Goal: Task Accomplishment & Management: Manage account settings

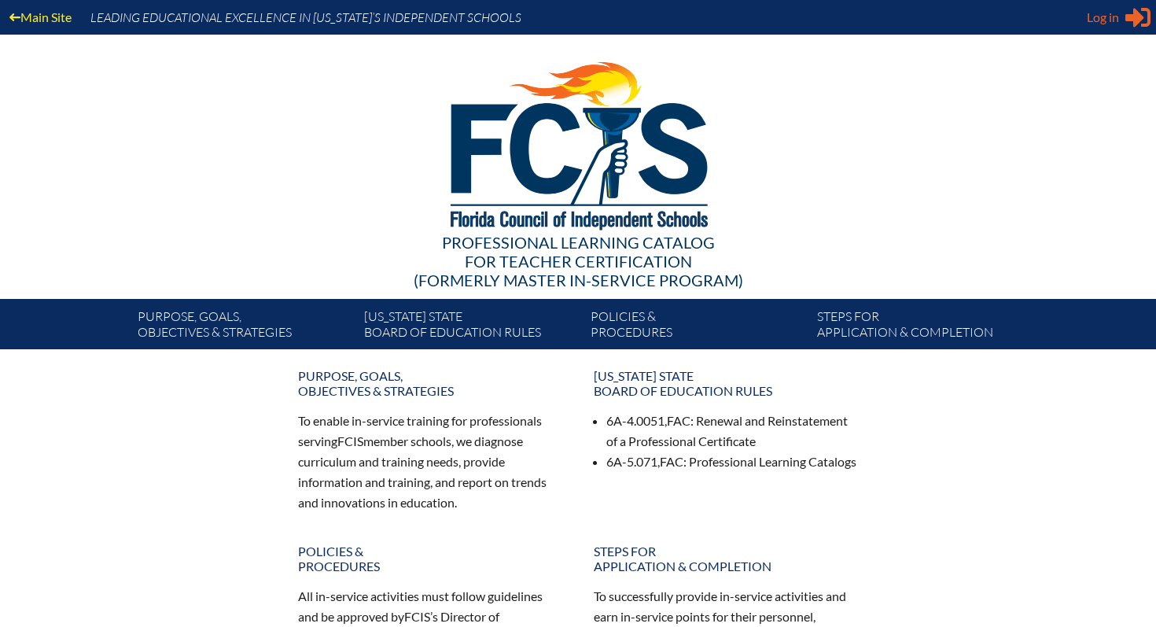
type input "[EMAIL_ADDRESS][DOMAIN_NAME]"
click at [1094, 16] on span "Log in" at bounding box center [1103, 17] width 32 height 19
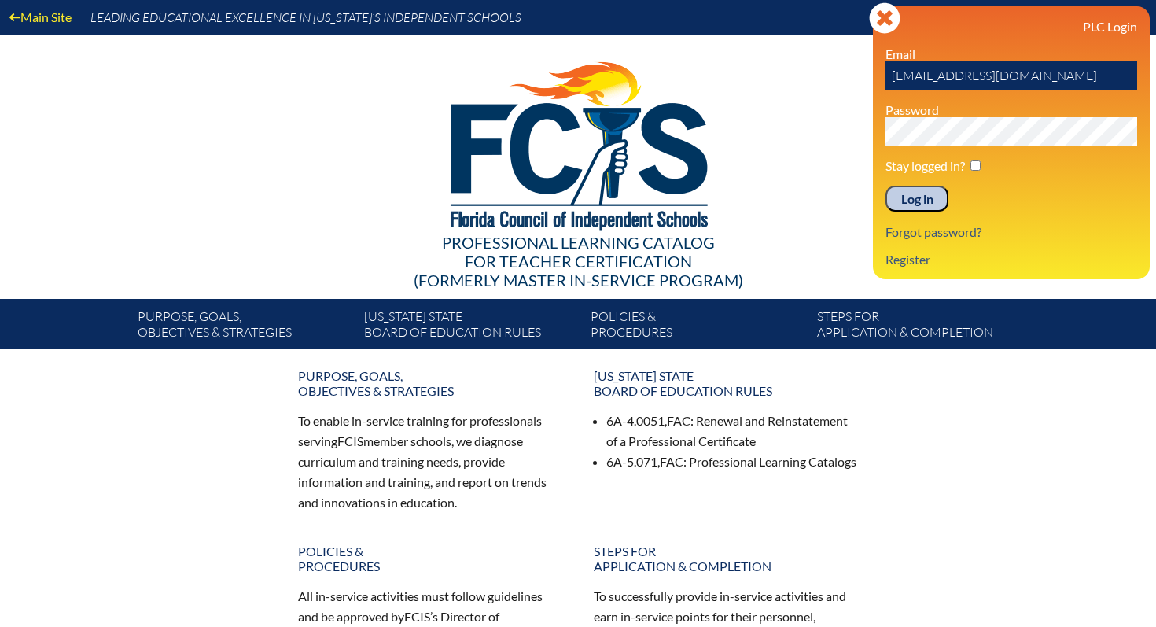
click at [916, 201] on input "Log in" at bounding box center [917, 199] width 63 height 27
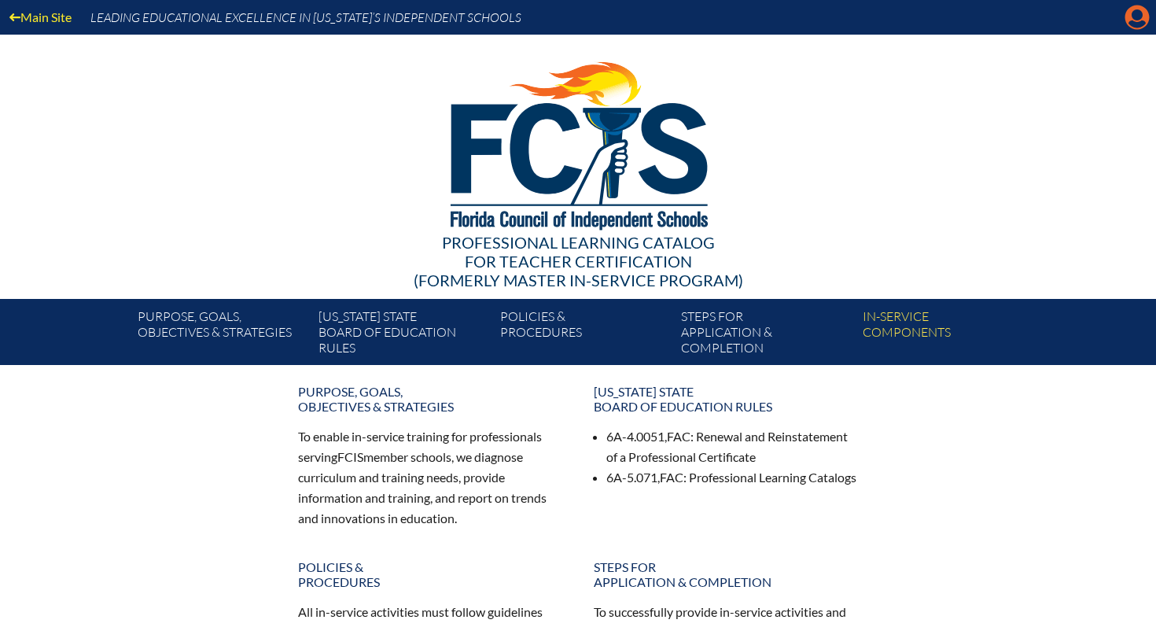
click at [1135, 23] on icon "Manage account" at bounding box center [1137, 17] width 25 height 25
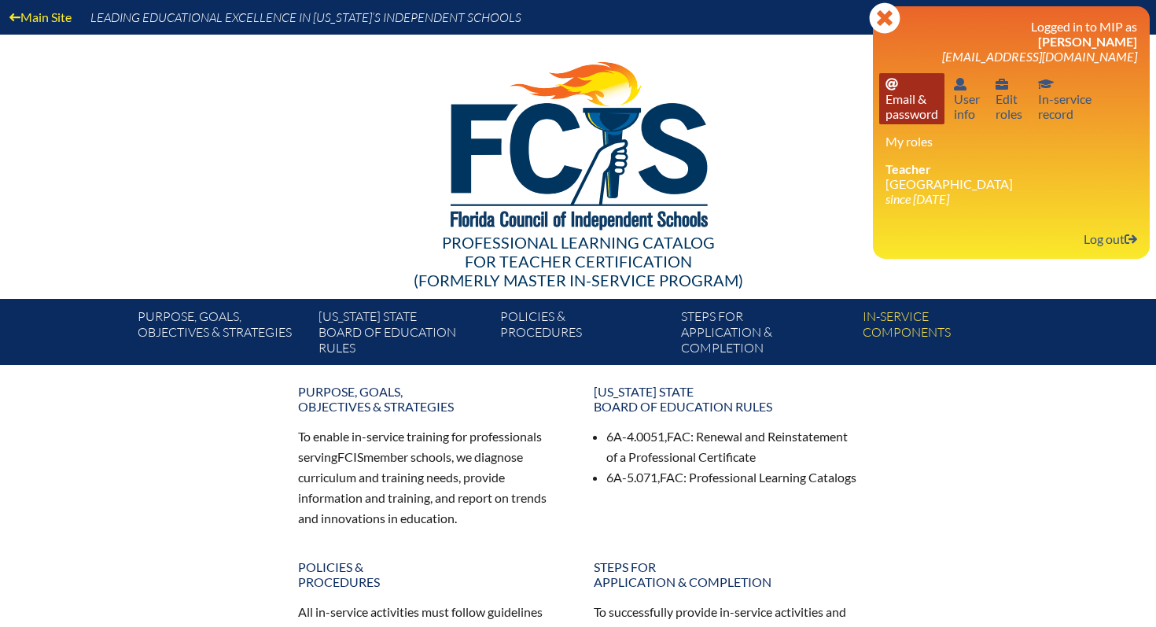
click at [907, 104] on link "Email password Email & password" at bounding box center [912, 98] width 65 height 51
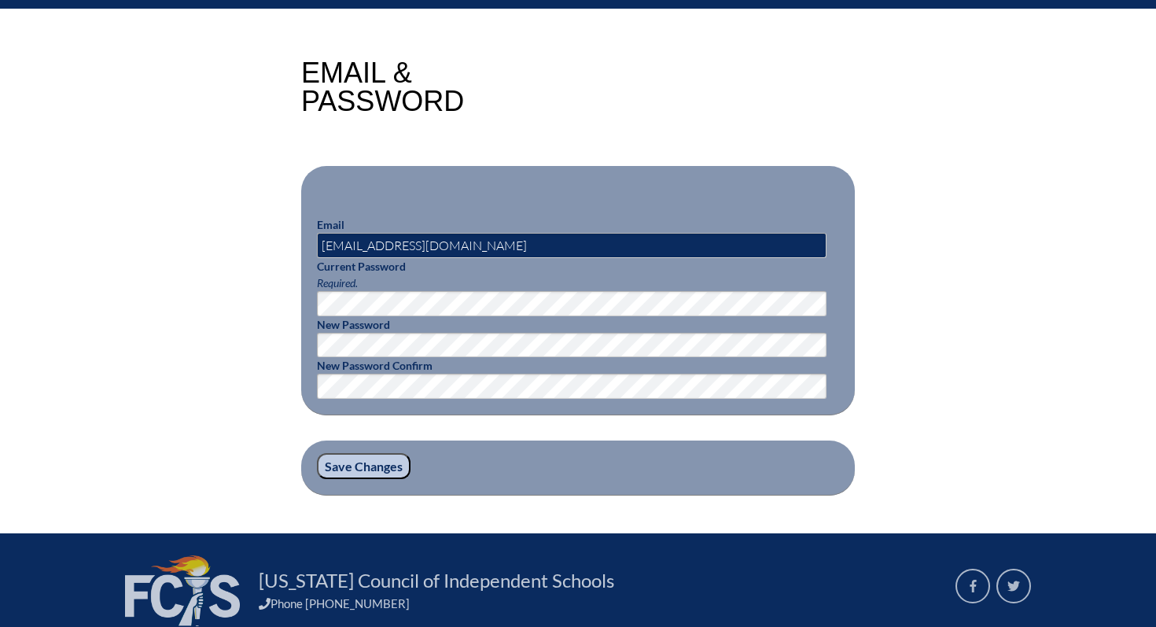
scroll to position [360, 0]
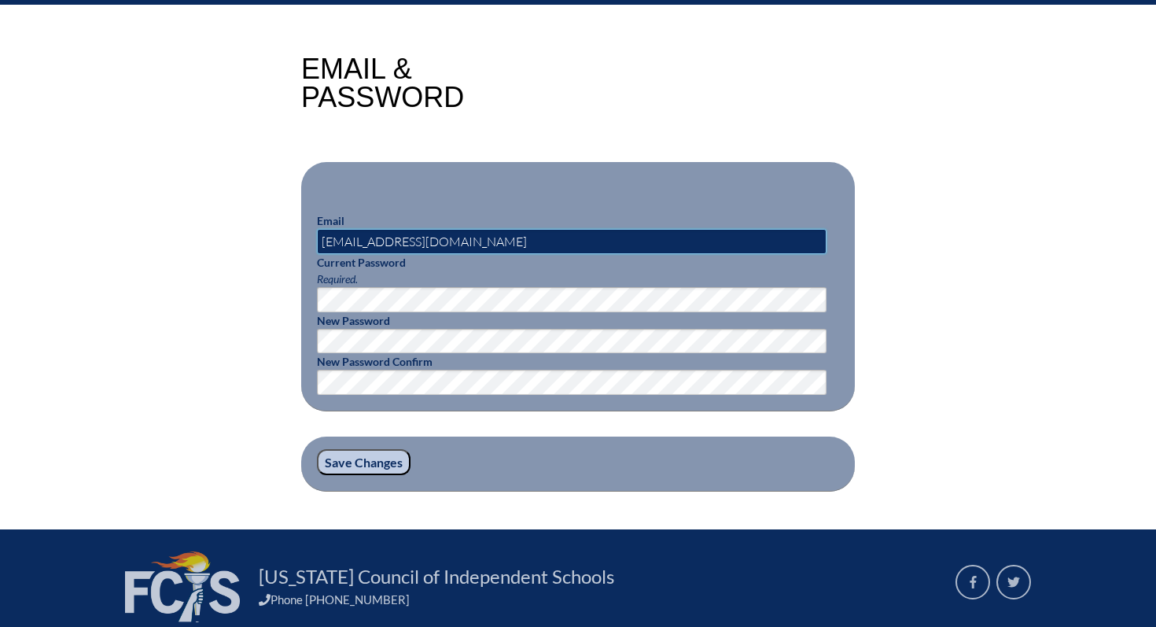
click at [430, 238] on input "[EMAIL_ADDRESS][DOMAIN_NAME]" at bounding box center [572, 241] width 510 height 25
type input "[EMAIL_ADDRESS][DOMAIN_NAME]"
click at [341, 464] on input "Save Changes" at bounding box center [364, 462] width 94 height 27
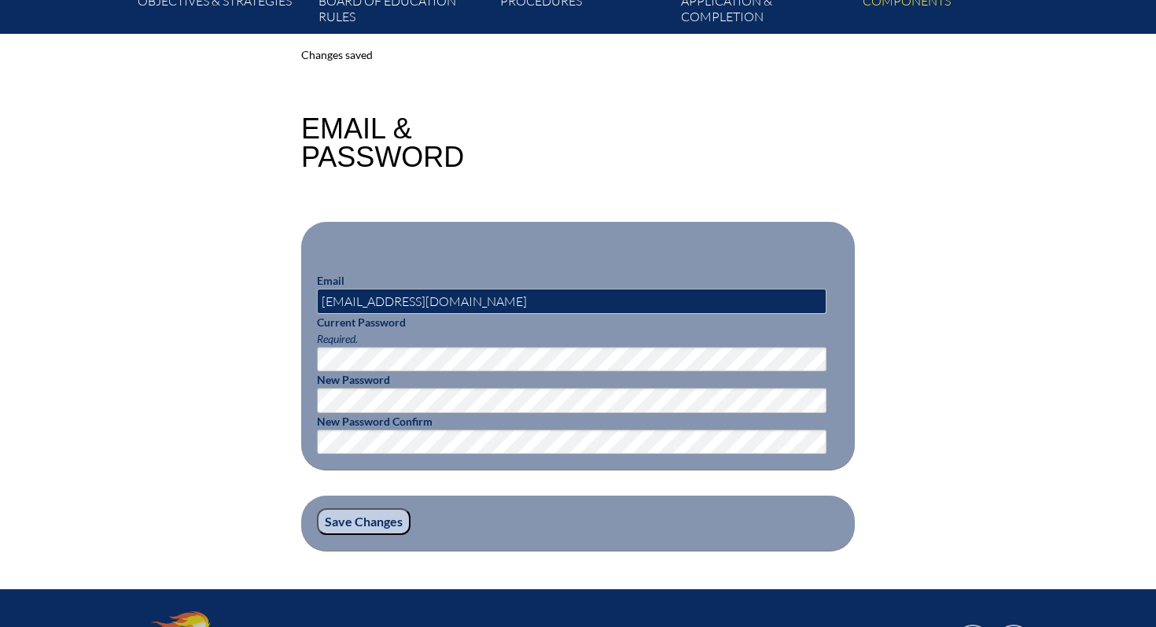
scroll to position [334, 0]
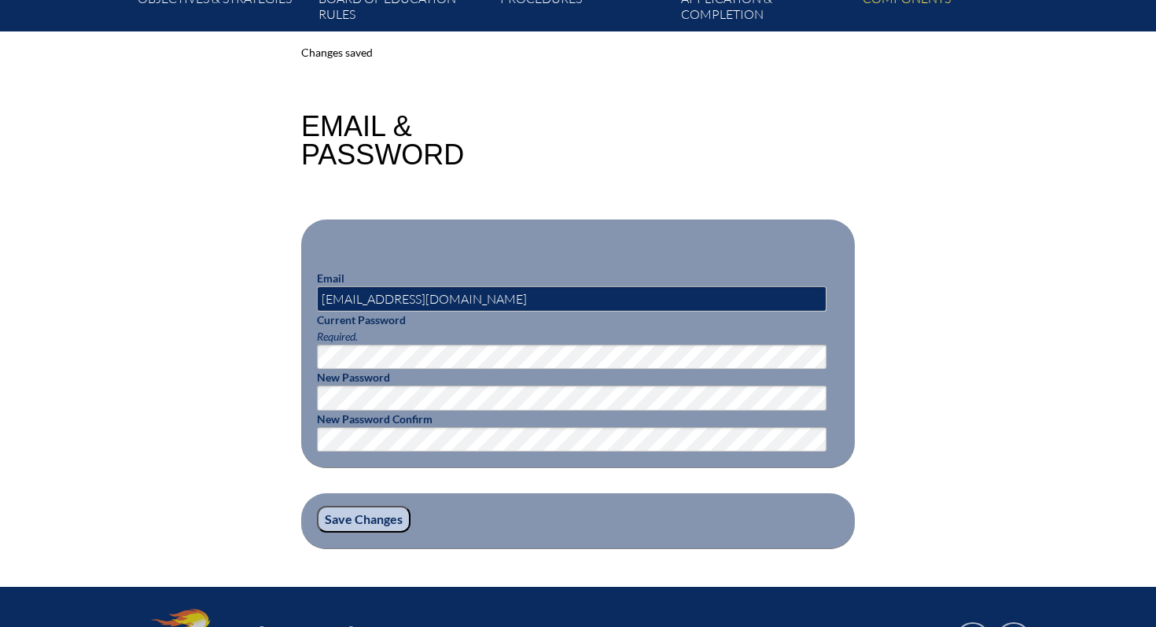
click at [335, 516] on input "Save Changes" at bounding box center [364, 519] width 94 height 27
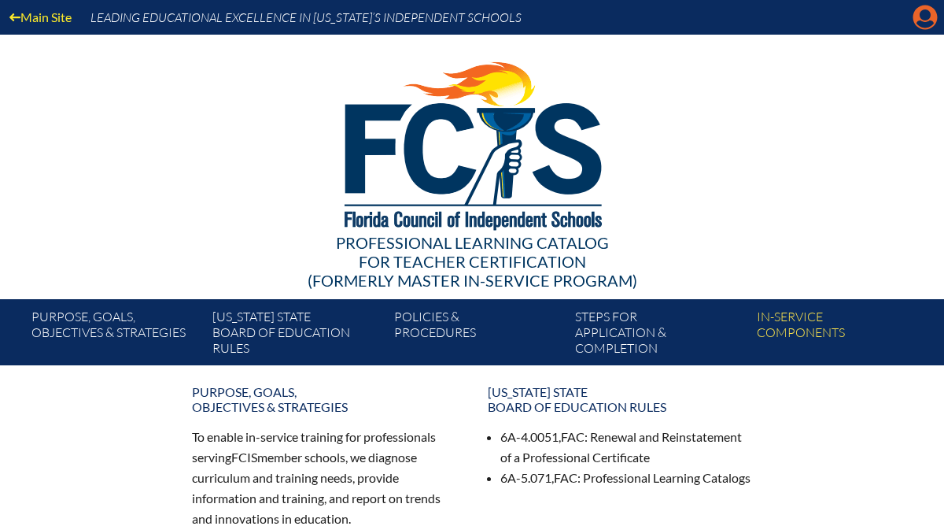
click at [931, 10] on icon at bounding box center [925, 18] width 24 height 24
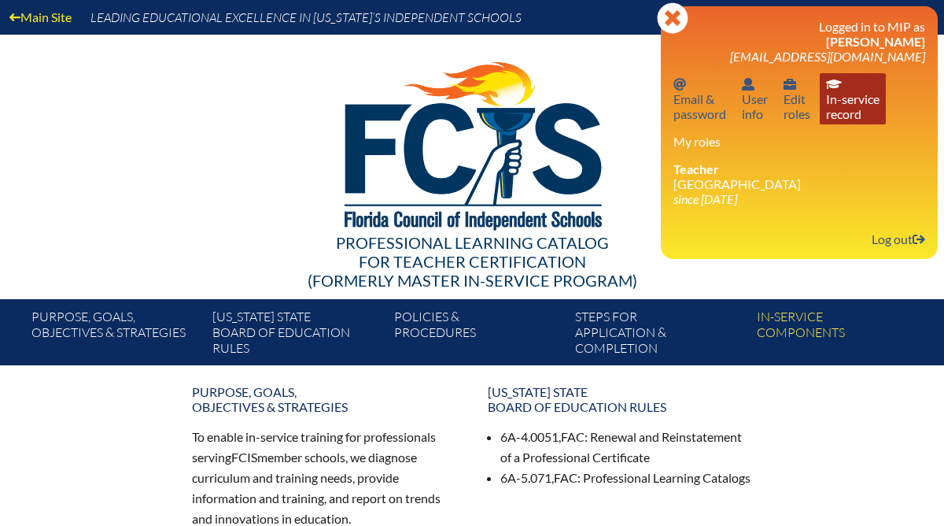
click at [842, 85] on icon "In-service record" at bounding box center [834, 84] width 16 height 13
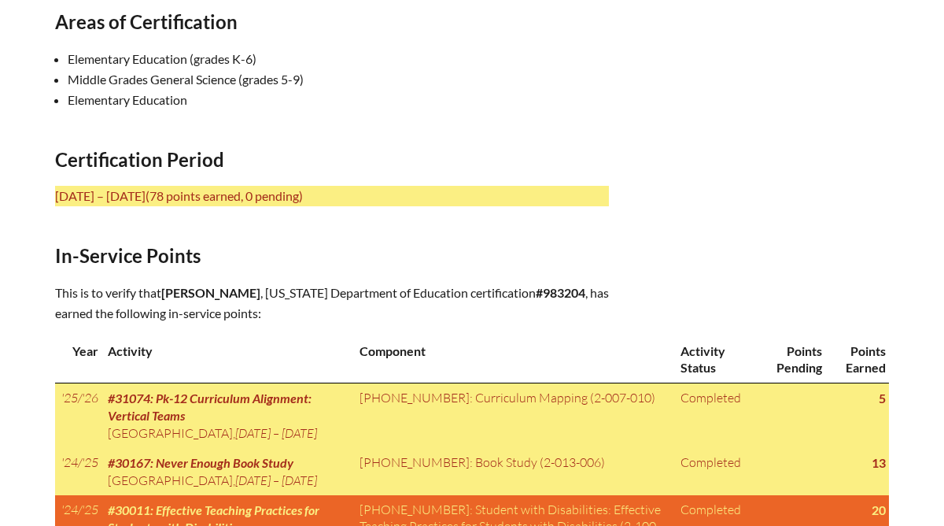
scroll to position [548, 0]
